Goal: Book appointment/travel/reservation

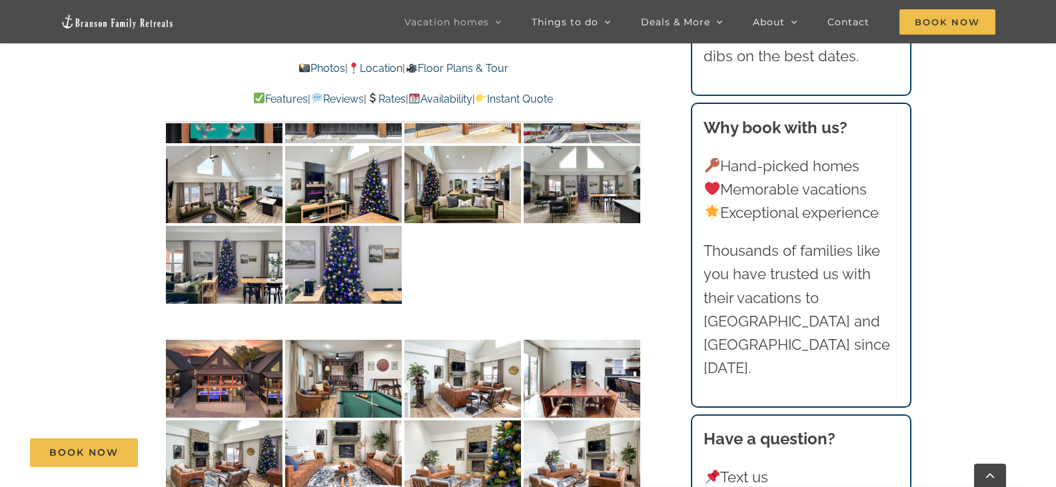
scroll to position [5729, 0]
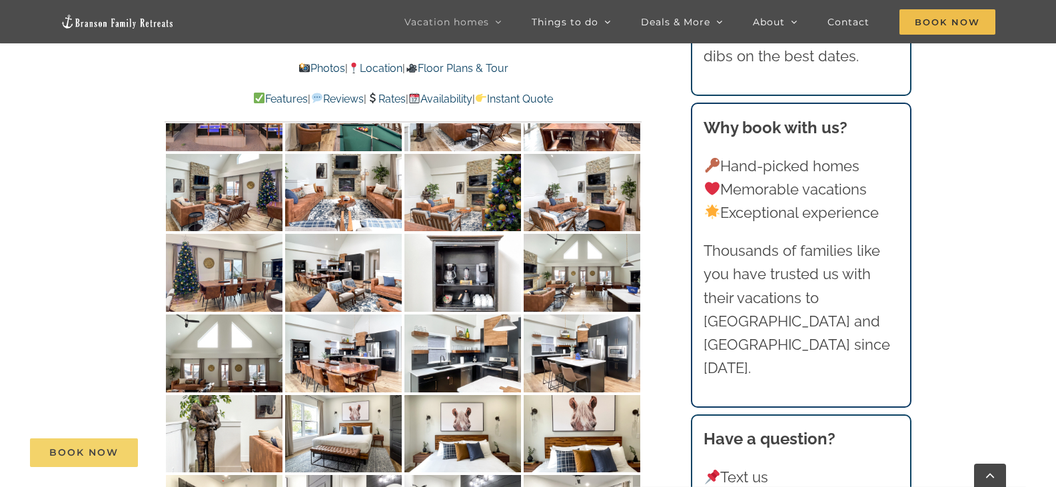
click at [88, 452] on span "Book Now" at bounding box center [83, 452] width 69 height 11
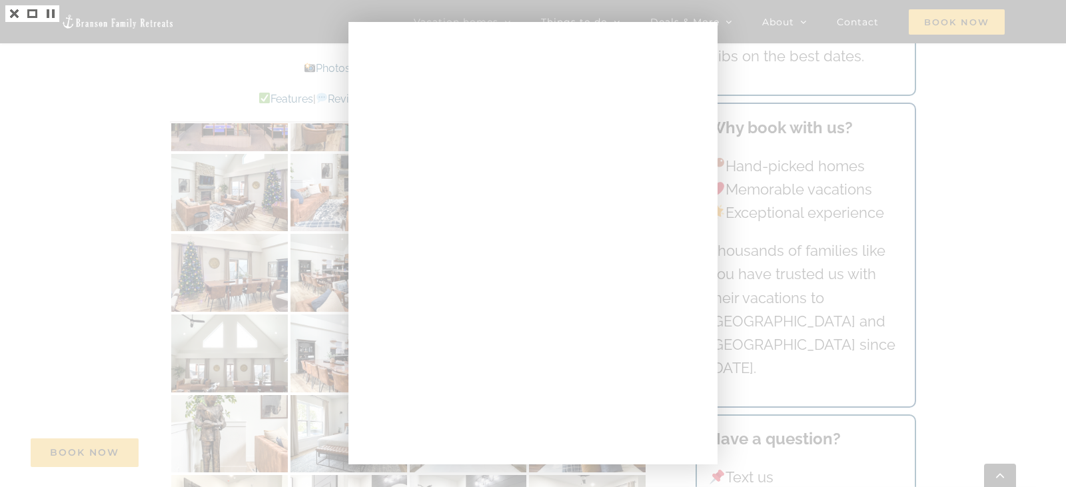
click at [126, 305] on div at bounding box center [533, 243] width 1066 height 487
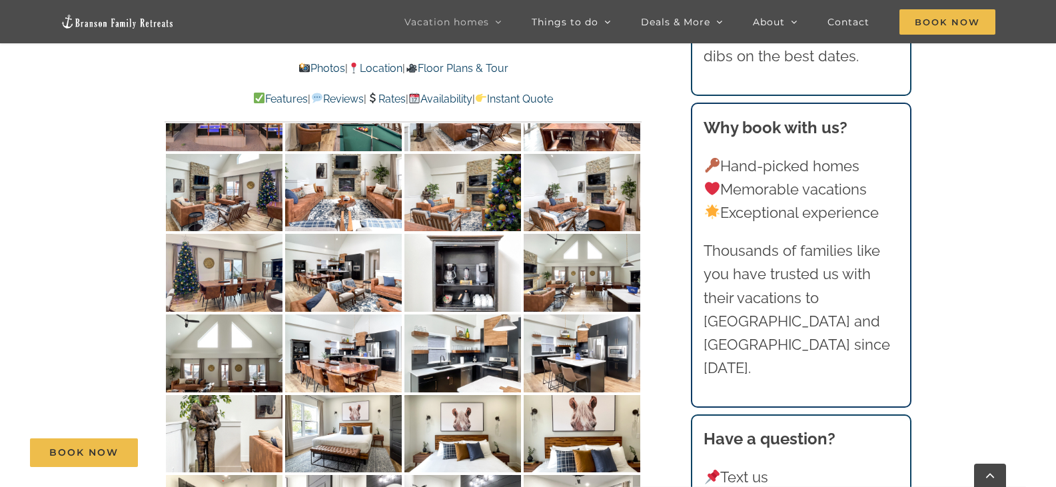
click at [394, 97] on link "Rates" at bounding box center [385, 99] width 39 height 13
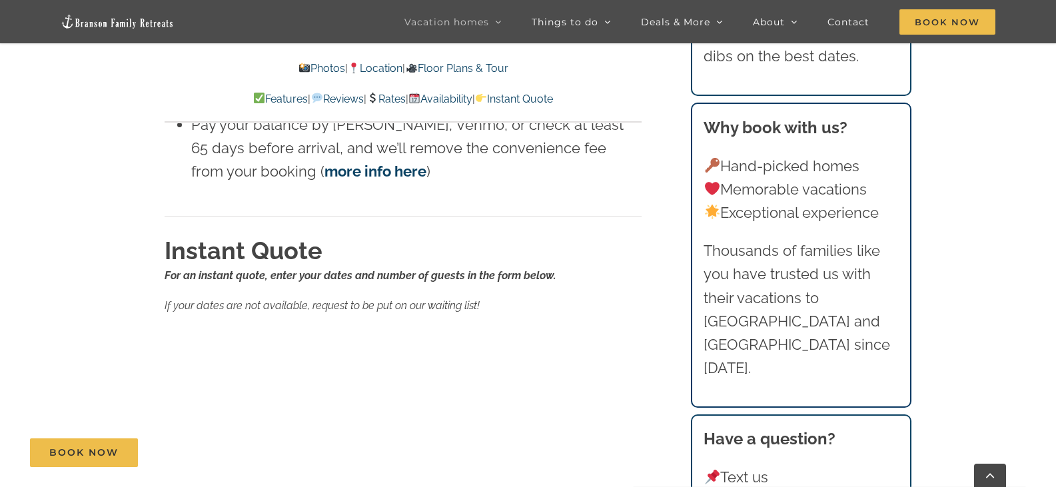
scroll to position [13583, 0]
click at [650, 246] on div "Rates For an instant quote, use the form to enter your dates and number of gues…" at bounding box center [404, 332] width 530 height 1316
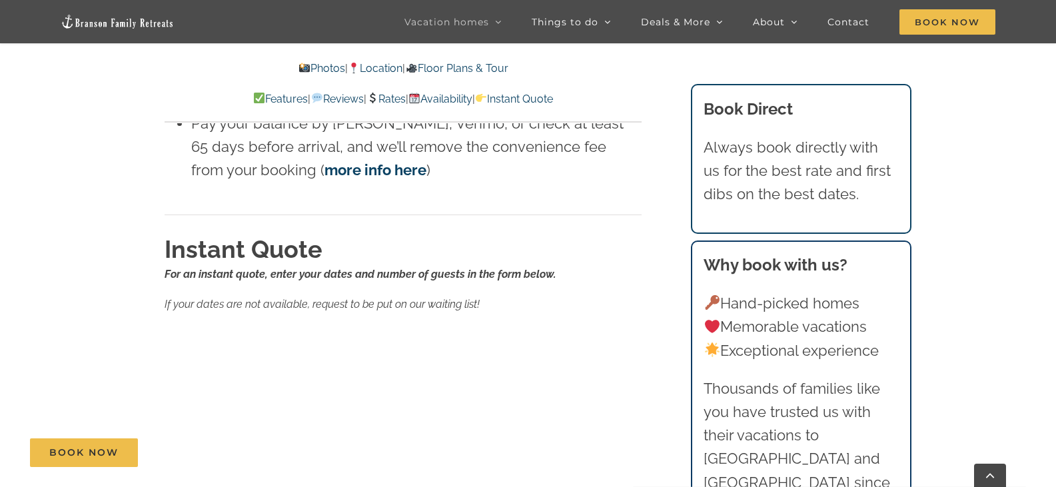
click at [667, 289] on div "Rates For an instant quote, use the form to enter your dates and number of gues…" at bounding box center [404, 389] width 530 height 1431
click at [653, 312] on div "Rates For an instant quote, use the form to enter your dates and number of gues…" at bounding box center [404, 389] width 530 height 1431
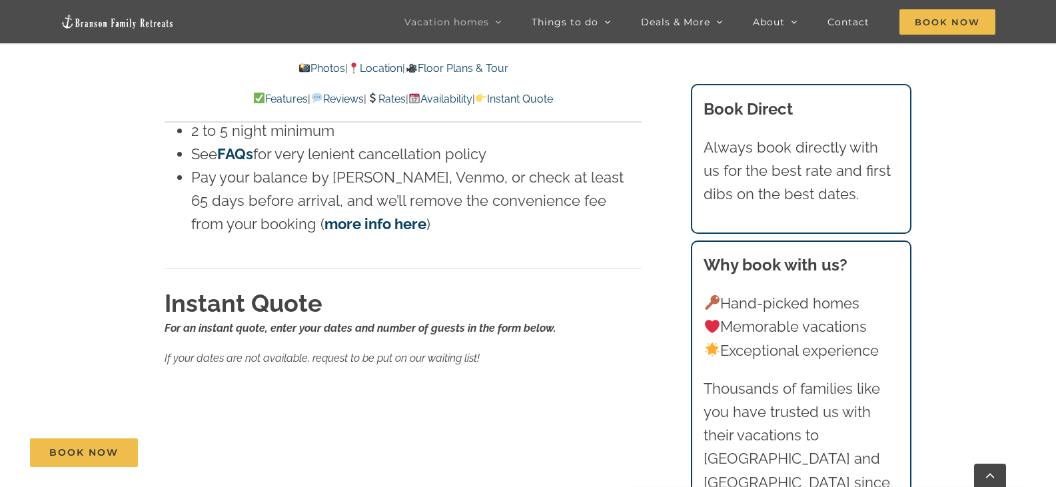
scroll to position [13523, 0]
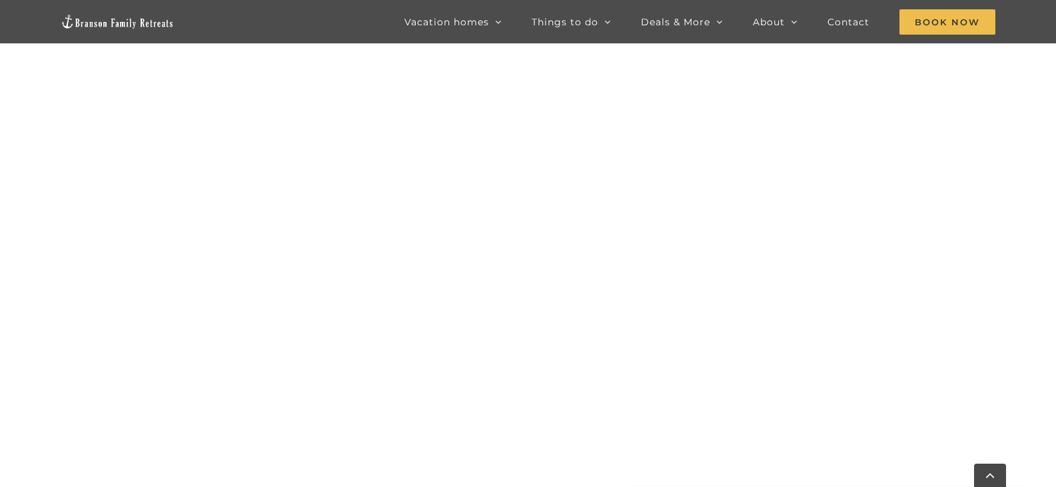
scroll to position [1220, 0]
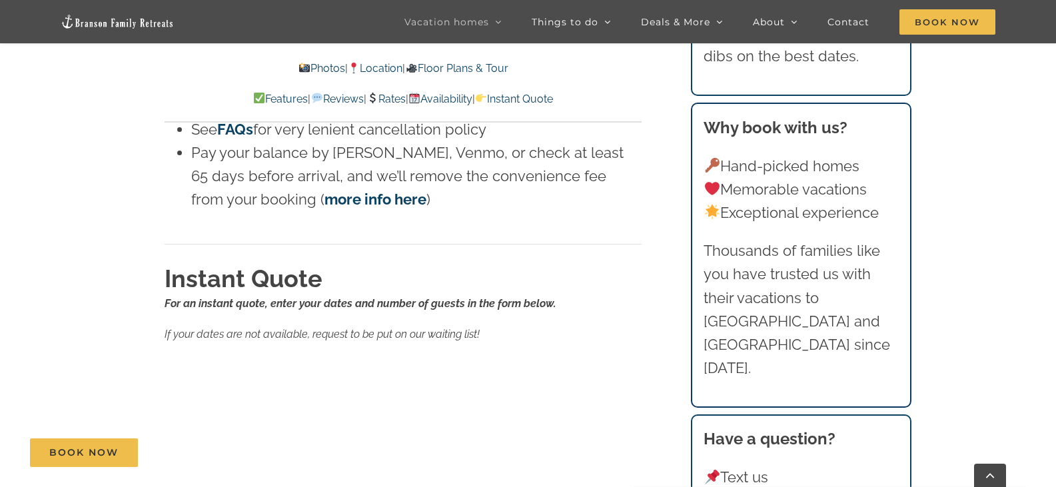
scroll to position [8926, 0]
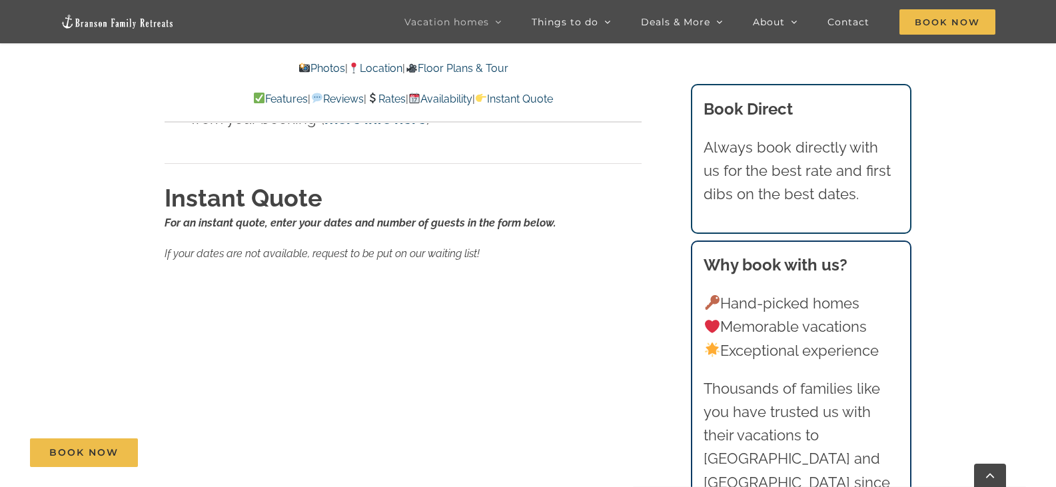
click at [662, 304] on div "Rates For an instant quote, use the form below to enter your dates and number o…" at bounding box center [404, 336] width 530 height 1436
click at [662, 338] on div "Rates For an instant quote, use the form below to enter your dates and number o…" at bounding box center [404, 336] width 530 height 1436
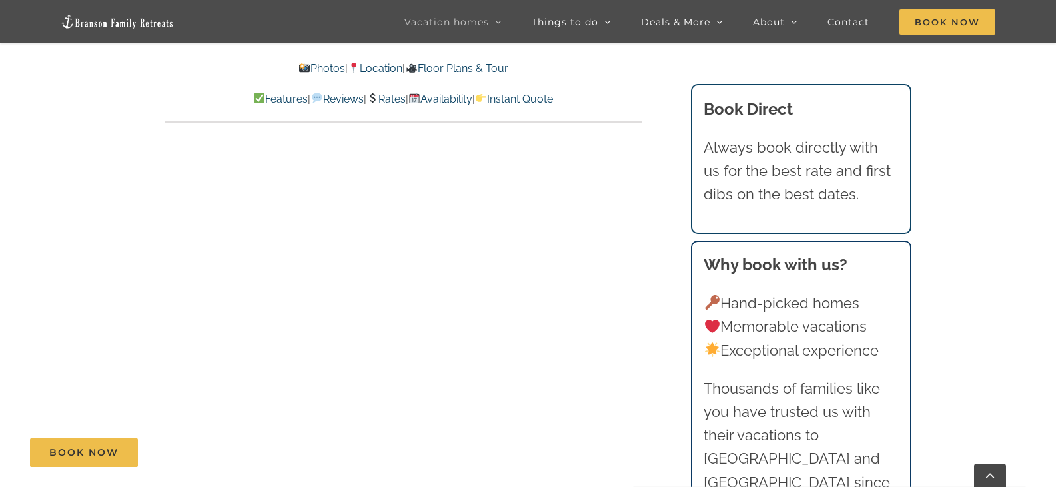
scroll to position [8908, 0]
